Goal: Use online tool/utility: Utilize a website feature to perform a specific function

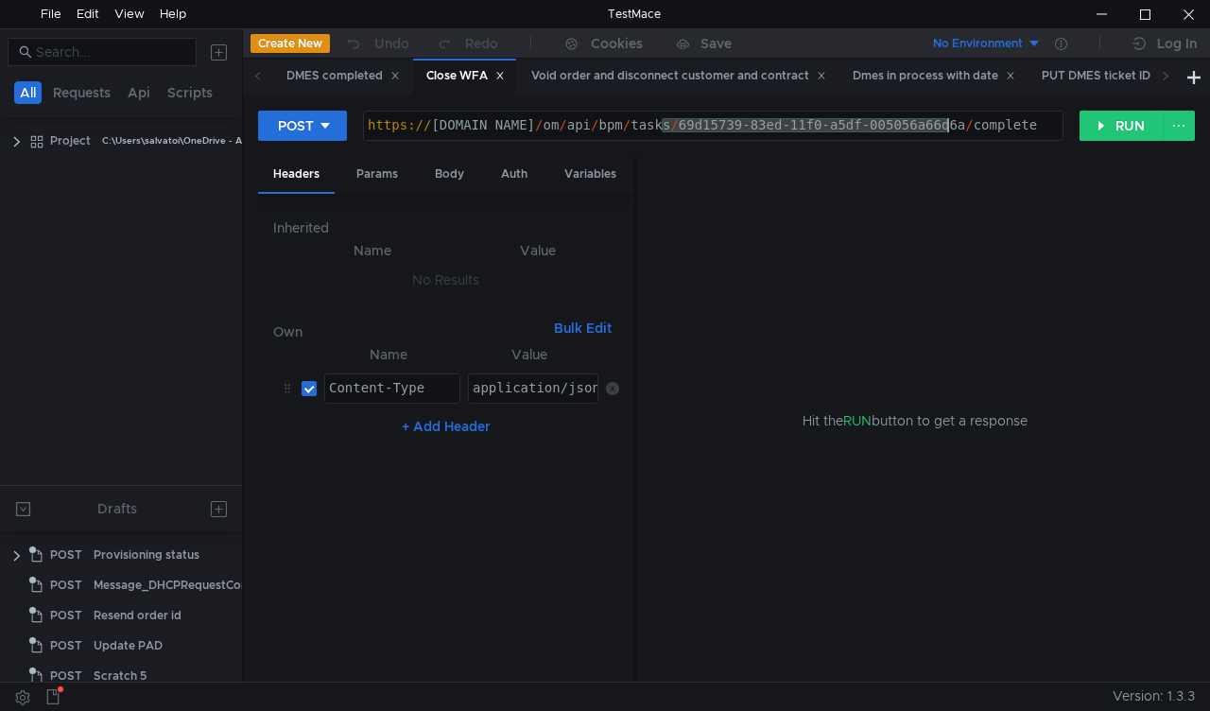
drag, startPoint x: 665, startPoint y: 120, endPoint x: 951, endPoint y: 126, distance: 286.5
click at [951, 126] on div "https:// [DOMAIN_NAME] / om / api / bpm / tasks / 69d15739-83ed-11f0-a5df-00505…" at bounding box center [713, 139] width 699 height 43
paste textarea "ee07e738-84a9-11f0-a2c6-005056a636ef"
type textarea "[URL][DOMAIN_NAME]"
click at [1110, 136] on button "RUN" at bounding box center [1122, 126] width 84 height 30
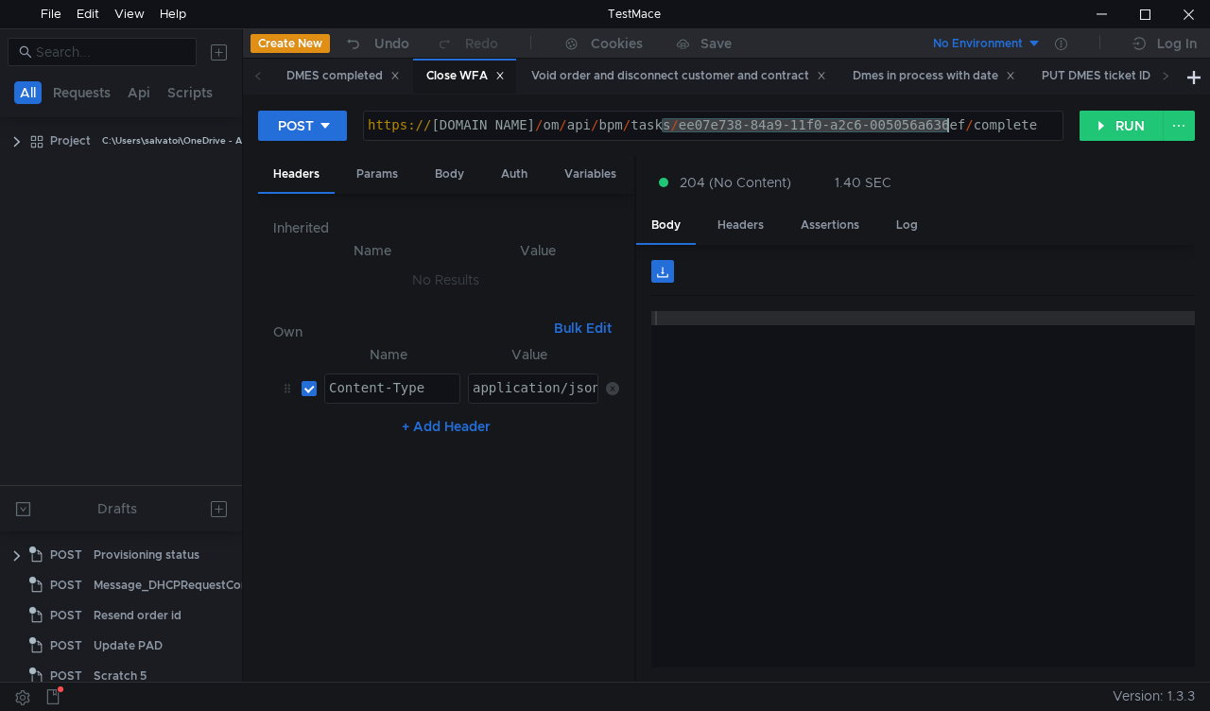
drag, startPoint x: 658, startPoint y: 121, endPoint x: 949, endPoint y: 134, distance: 291.5
click at [949, 134] on div "https:// mbx.dfni.nl / om / api / bpm / tasks / ee07e738-84a9-11f0-a2c6-005056a…" at bounding box center [713, 139] width 699 height 43
paste textarea "fa1d37cf-84ae-11f0-a5df-005056a66d6a"
click at [1122, 124] on button "RUN" at bounding box center [1122, 126] width 84 height 30
drag, startPoint x: 663, startPoint y: 121, endPoint x: 948, endPoint y: 122, distance: 285.5
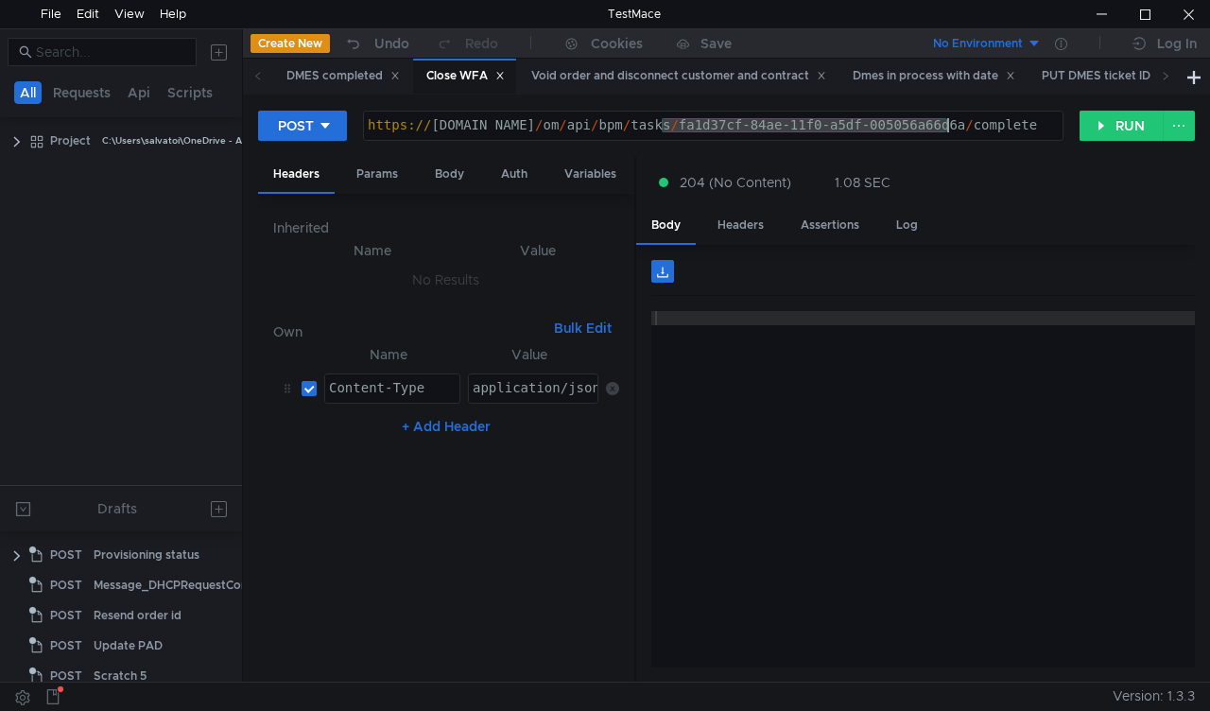
click at [948, 122] on div "https:// mbx.dfni.nl / om / api / bpm / tasks / fa1d37cf-84ae-11f0-a5df-005056a…" at bounding box center [713, 139] width 699 height 43
paste textarea "4501f72-84af-11f0-a9f7-005056a6d44f"
type textarea "https://mbx.dfni.nl/om/api/bpm/tasks/f4501f72-84af-11f0-a9f7-005056a6d44f/compl…"
click at [1099, 129] on button "RUN" at bounding box center [1122, 126] width 84 height 30
drag, startPoint x: 666, startPoint y: 121, endPoint x: 949, endPoint y: 119, distance: 283.6
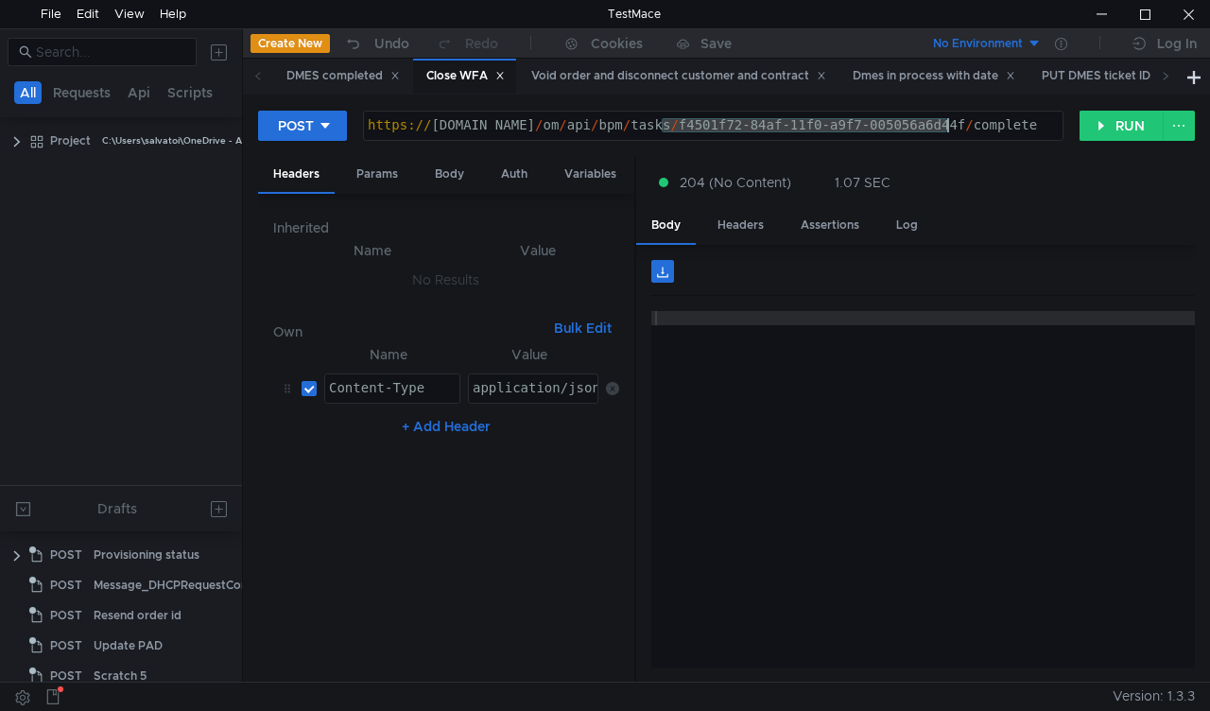
click at [949, 119] on div "https:// mbx.dfni.nl / om / api / bpm / tasks / f4501f72-84af-11f0-a9f7-005056a…" at bounding box center [713, 139] width 699 height 43
paste textarea "2eef996e-84b0-11f0-a2c6-005056a636e"
type textarea "https://mbx.dfni.nl/om/api/bpm/tasks/2eef996e-84b0-11f0-a2c6-005056a636ef/compl…"
click at [1108, 129] on button "RUN" at bounding box center [1122, 126] width 84 height 30
drag, startPoint x: 662, startPoint y: 126, endPoint x: 948, endPoint y: 119, distance: 286.5
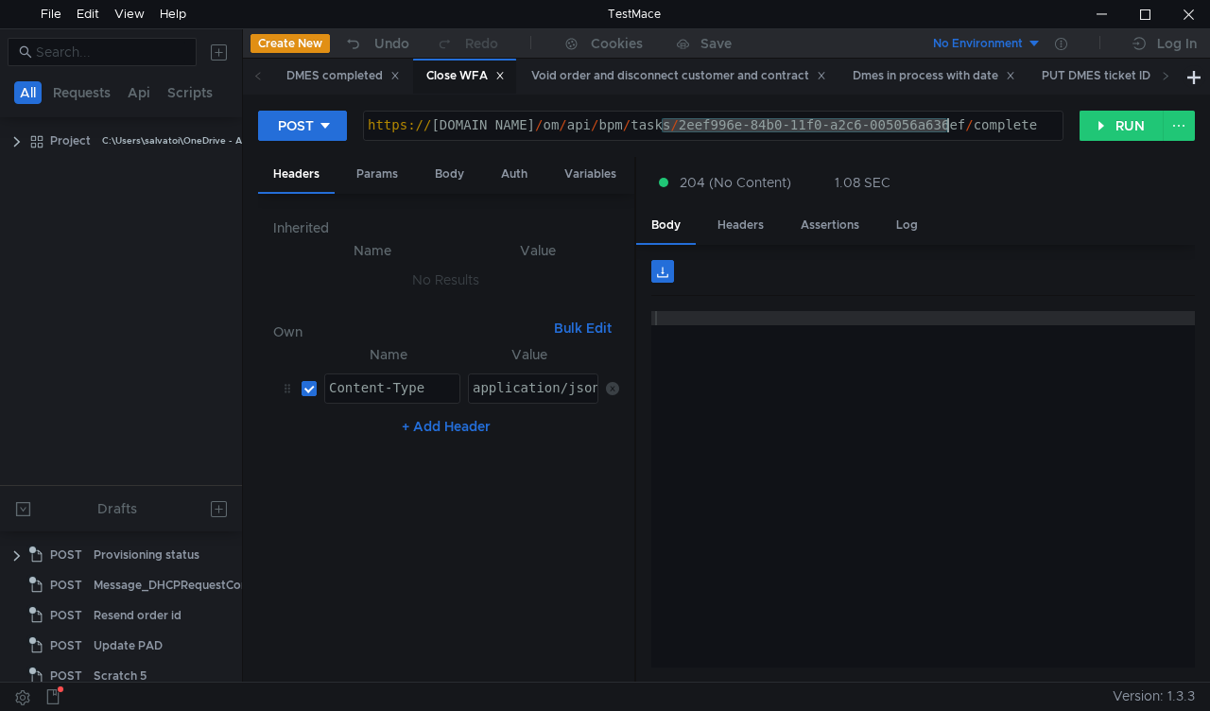
click at [948, 119] on div "https:// [DOMAIN_NAME] / om / api / bpm / tasks / 2eef996e-84b0-11f0-a2c6-00505…" at bounding box center [713, 139] width 699 height 43
paste textarea "6697afbc-84b1-11f0-a5df-005056a66d6a"
type textarea "[URL][DOMAIN_NAME]"
click at [1112, 132] on button "RUN" at bounding box center [1122, 126] width 84 height 30
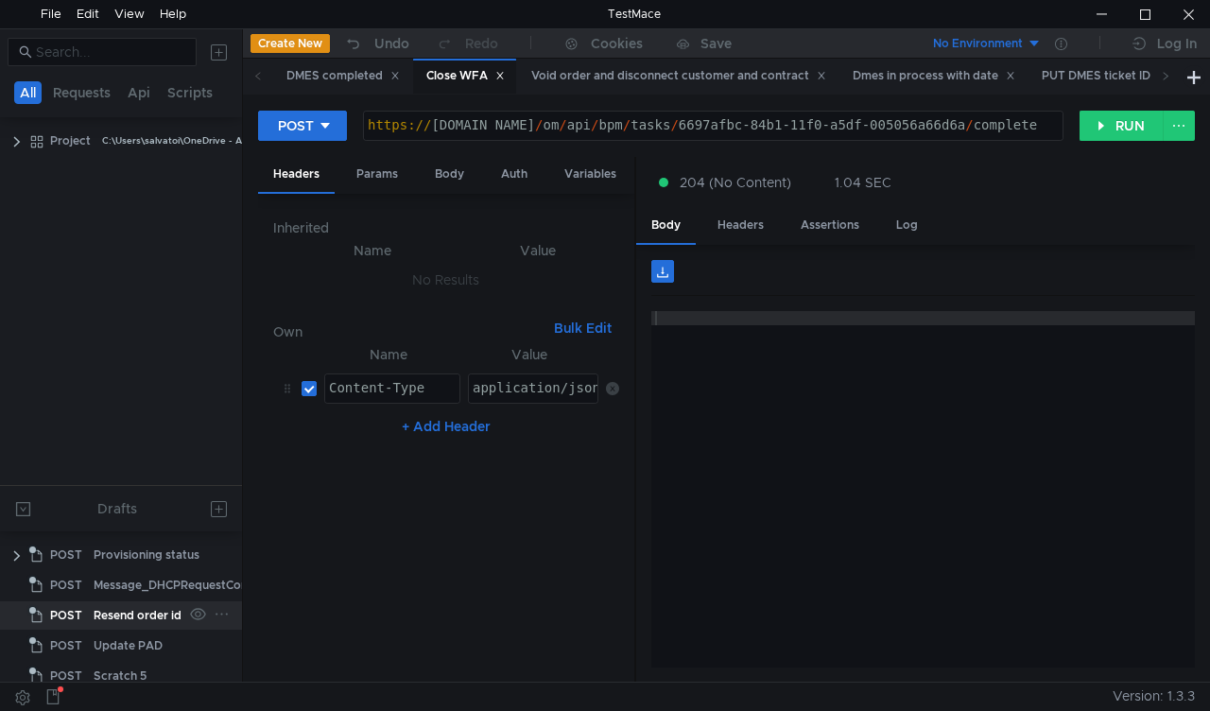
click at [121, 615] on div "Resend order id" at bounding box center [138, 615] width 88 height 28
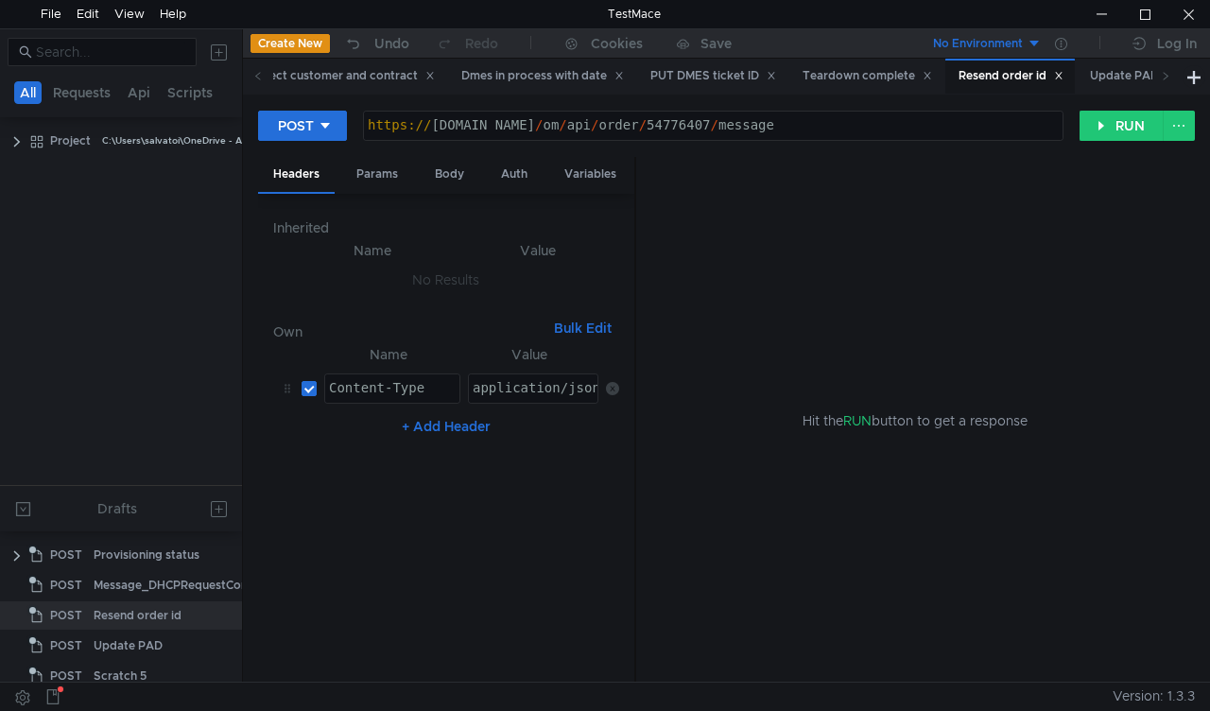
click at [655, 121] on div "https:// mbx.dfni.nl / om / api / order / 54776407 / message" at bounding box center [713, 139] width 699 height 43
type textarea "[URL][DOMAIN_NAME]"
click at [655, 121] on div "https:// mbx.dfni.nl / om / api / order / 54776407 / message" at bounding box center [713, 139] width 699 height 43
click at [655, 121] on div "https:// mbx.dfni.nl / om / api / order / 54776407 / message" at bounding box center [713, 126] width 699 height 28
click at [655, 121] on div "https:// mbx.dfni.nl / om / api / order / 54776407 / message" at bounding box center [713, 139] width 699 height 43
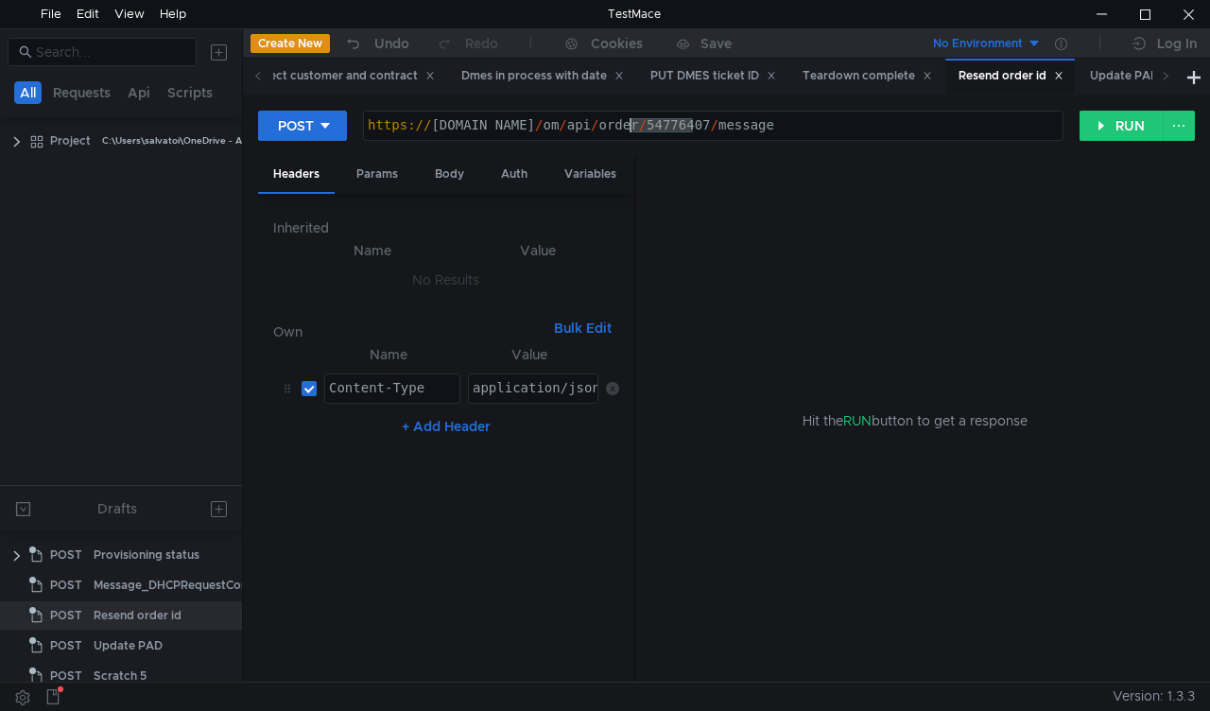
click at [655, 121] on div "https:// mbx.dfni.nl / om / api / order / 54776407 / message" at bounding box center [713, 139] width 699 height 43
click at [650, 118] on div "https:// mbx.dfni.nl / om / api / order / 54776407 / message" at bounding box center [713, 139] width 699 height 43
click at [1123, 115] on button "RUN" at bounding box center [1122, 126] width 84 height 30
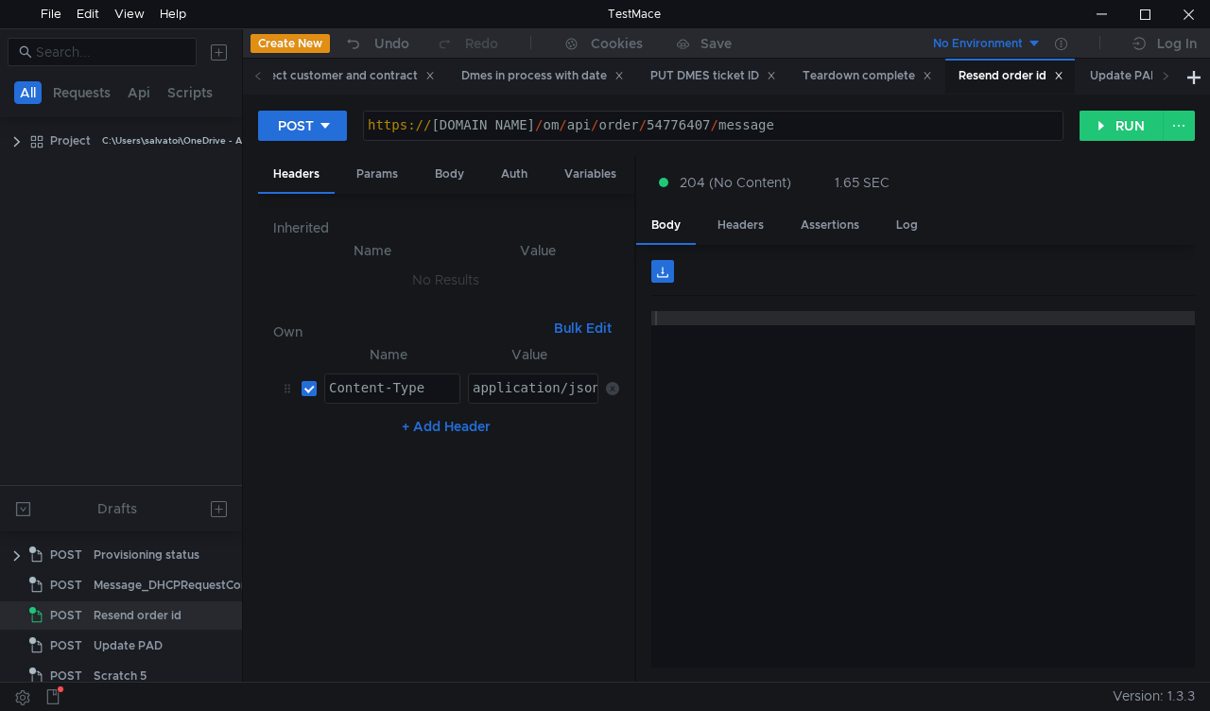
click at [662, 127] on div "https:// mbx.dfni.nl / om / api / order / 54776407 / message" at bounding box center [713, 139] width 699 height 43
click at [1123, 121] on button "RUN" at bounding box center [1122, 126] width 84 height 30
click at [1095, 115] on button "RUN" at bounding box center [1122, 126] width 84 height 30
click at [1114, 118] on button "RUN" at bounding box center [1122, 126] width 84 height 30
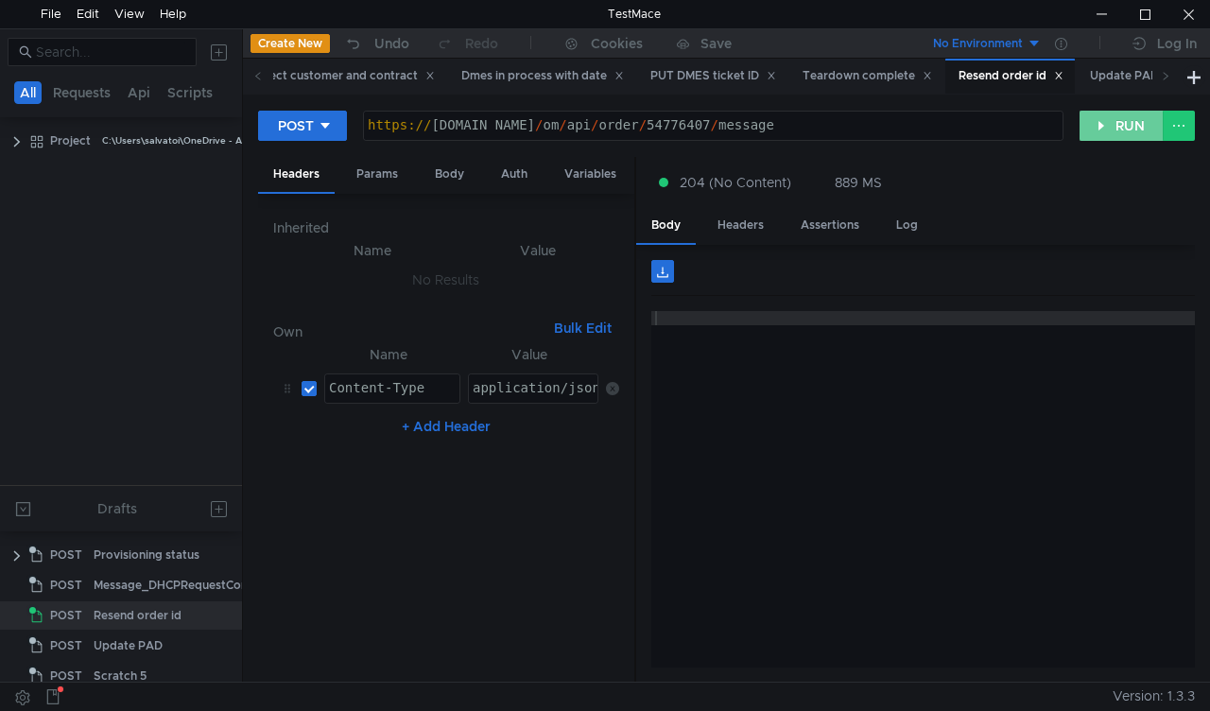
click at [1094, 125] on button "RUN" at bounding box center [1122, 126] width 84 height 30
click at [1104, 127] on button "RUN" at bounding box center [1122, 126] width 84 height 30
drag, startPoint x: 1113, startPoint y: 147, endPoint x: 1114, endPoint y: 134, distance: 12.3
click at [1114, 134] on div "POST https://mbx.dfni.nl/om/api/order/54776407/message https:// mbx.dfni.nl / o…" at bounding box center [726, 133] width 937 height 47
click at [1114, 134] on button "RUN" at bounding box center [1122, 126] width 84 height 30
